Goal: Transaction & Acquisition: Purchase product/service

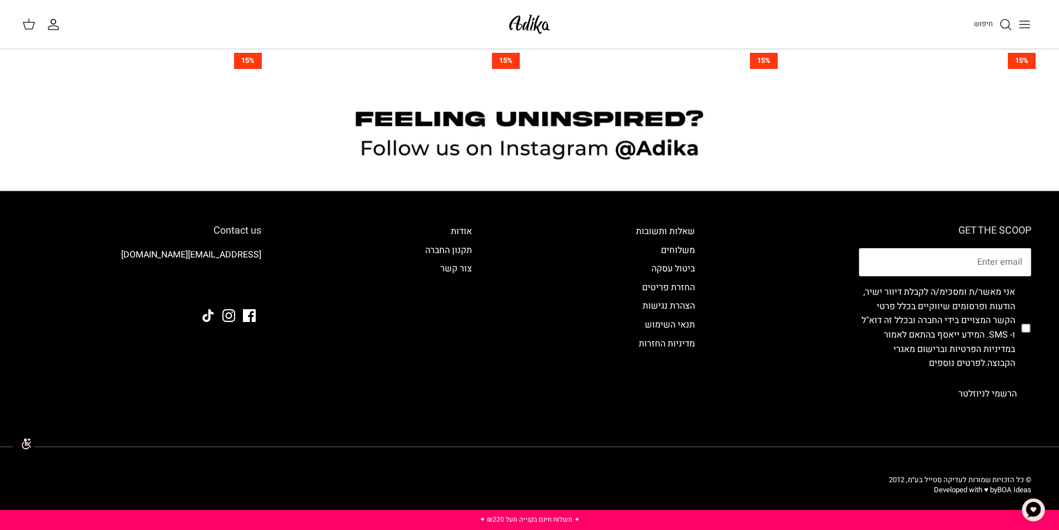
scroll to position [936, 0]
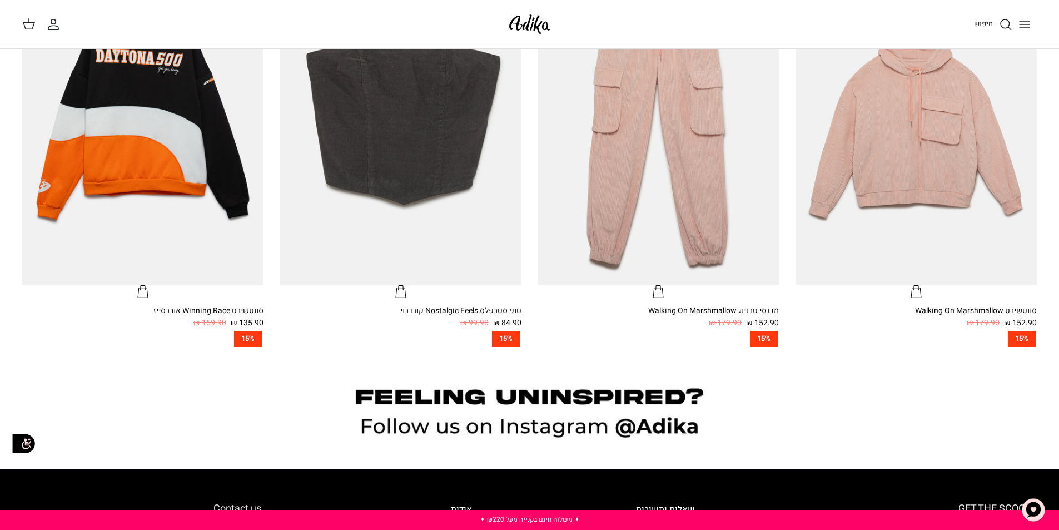
click at [1029, 31] on button "Toggle menu" at bounding box center [1025, 24] width 24 height 24
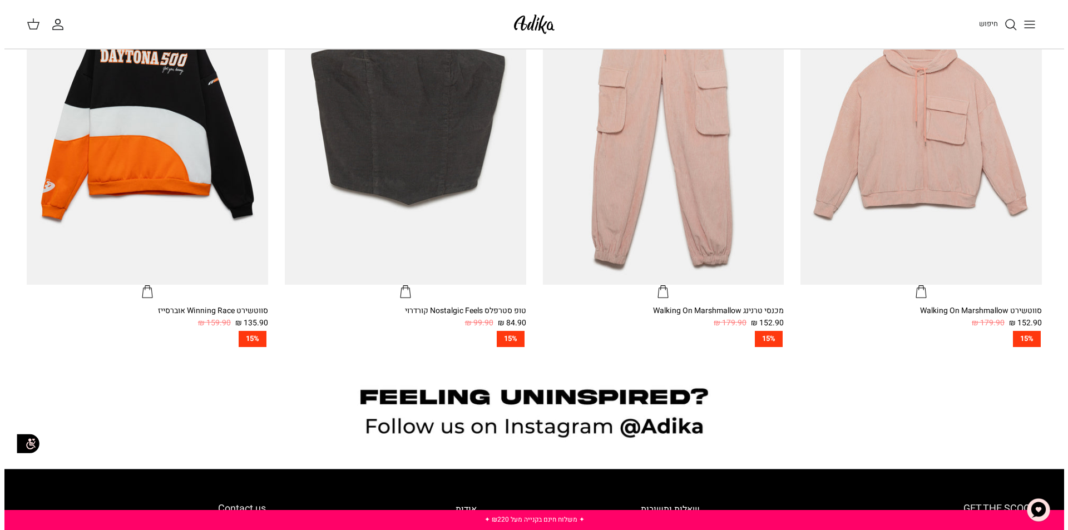
scroll to position [939, 0]
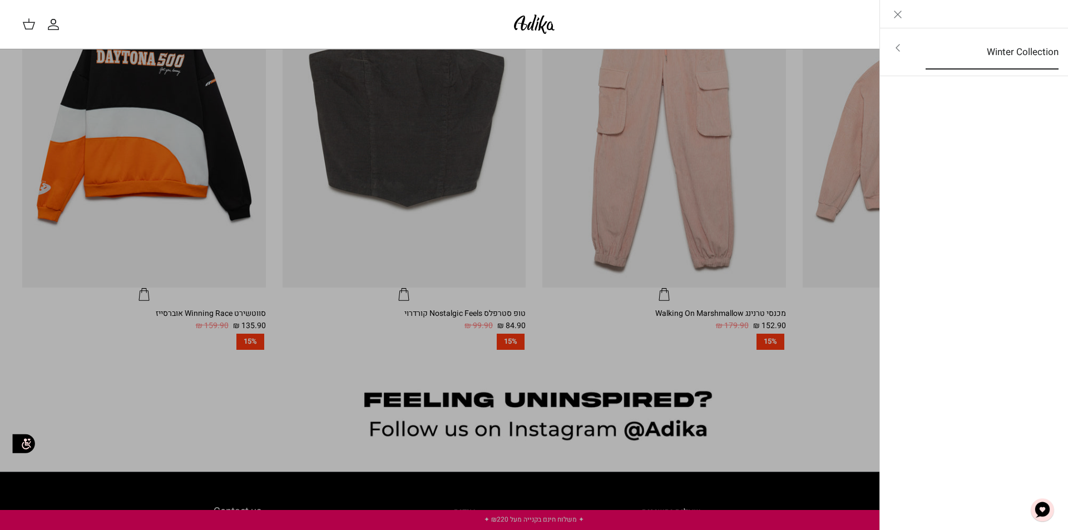
click at [1021, 51] on link "Winter Collection" at bounding box center [991, 52] width 153 height 34
click at [1021, 51] on link "לכל הפריטים" at bounding box center [973, 49] width 177 height 28
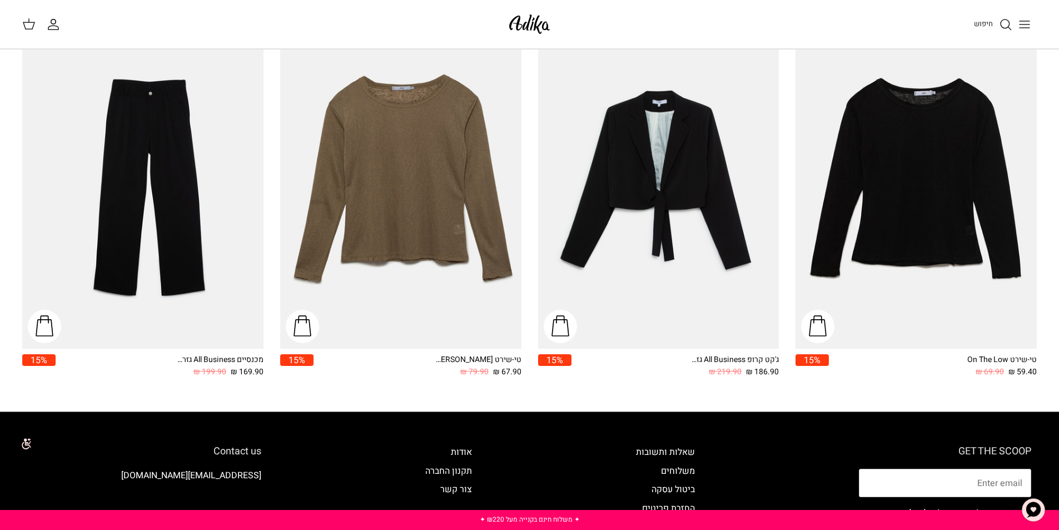
scroll to position [1724, 0]
